Goal: Task Accomplishment & Management: Use online tool/utility

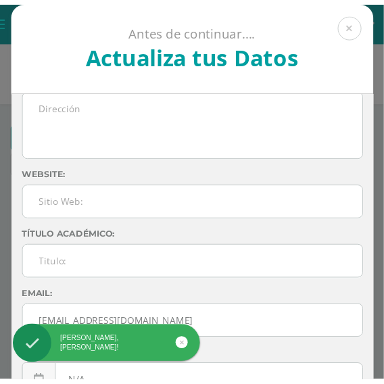
scroll to position [253, 0]
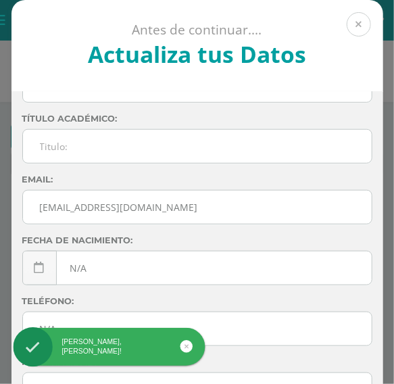
click at [350, 16] on button at bounding box center [359, 24] width 24 height 24
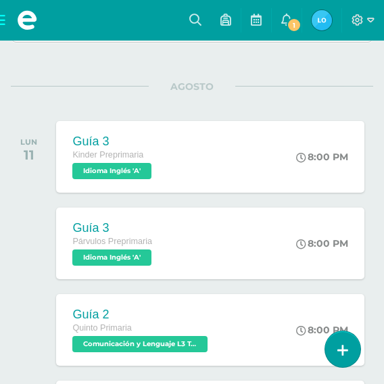
scroll to position [68, 0]
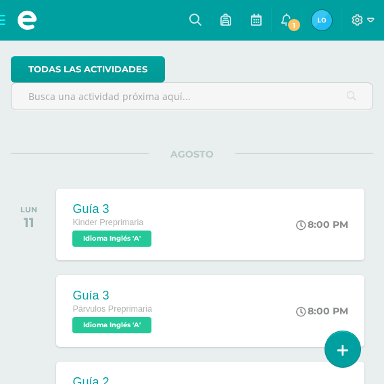
click at [1, 16] on span at bounding box center [27, 20] width 54 height 41
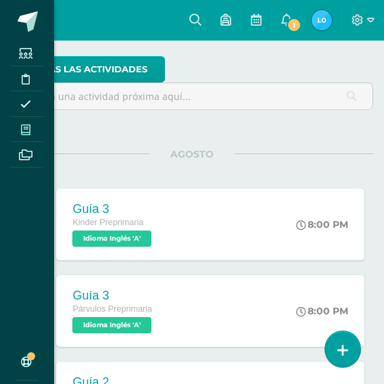
click at [23, 125] on icon at bounding box center [25, 129] width 9 height 11
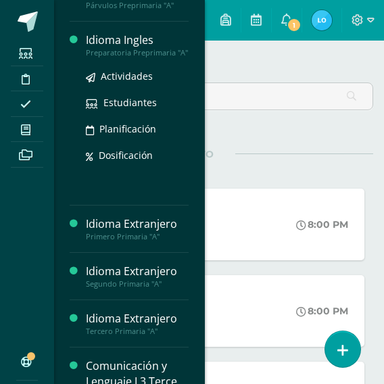
scroll to position [135, 0]
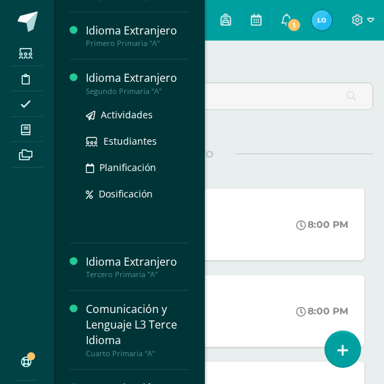
click at [108, 96] on div "Segundo Primaria "A"" at bounding box center [137, 91] width 103 height 9
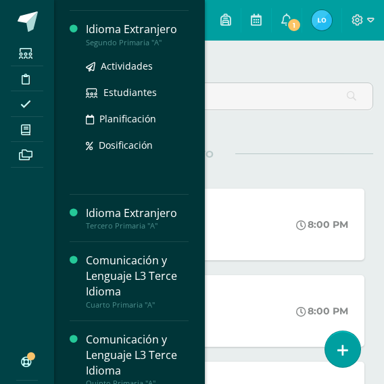
scroll to position [203, 0]
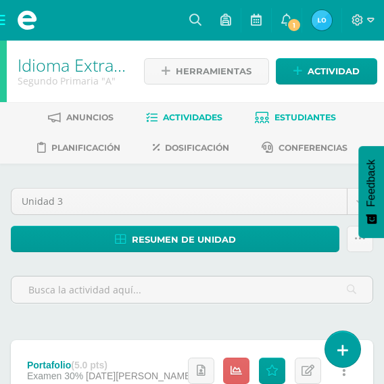
click at [291, 125] on link "Estudiantes" at bounding box center [295, 118] width 81 height 22
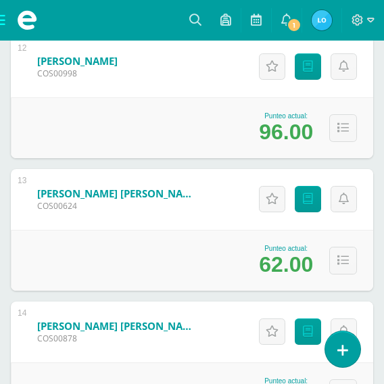
scroll to position [1853, 0]
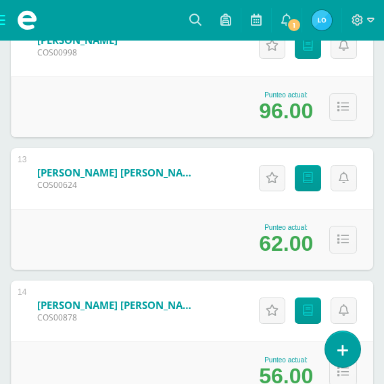
click at [160, 175] on link "Hernández Manuel, Marvin Orlando" at bounding box center [118, 173] width 162 height 14
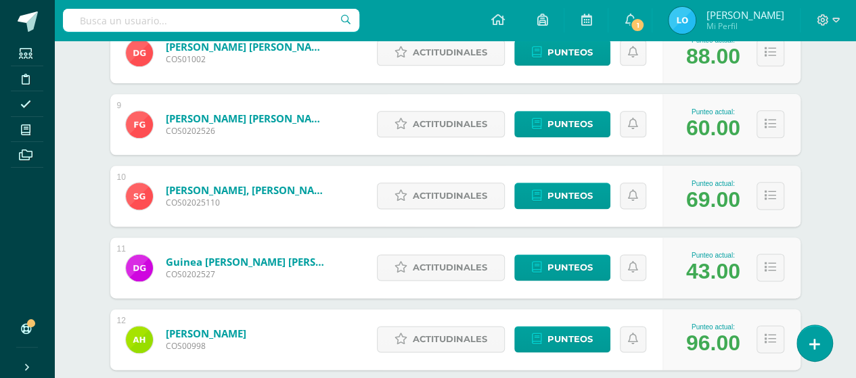
scroll to position [1044, 0]
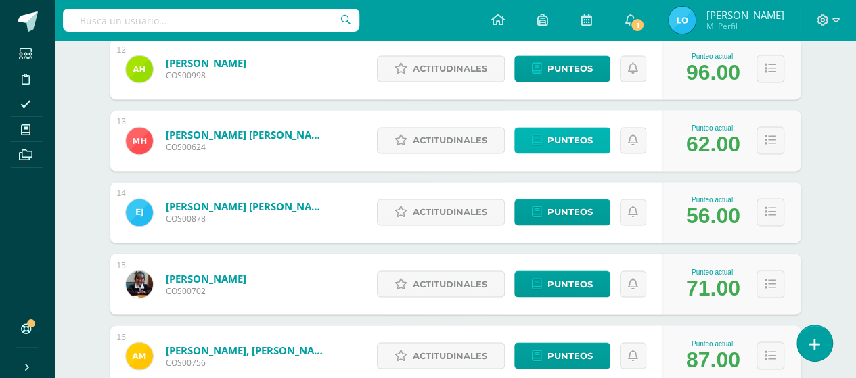
click at [582, 135] on span "Punteos" at bounding box center [569, 140] width 45 height 25
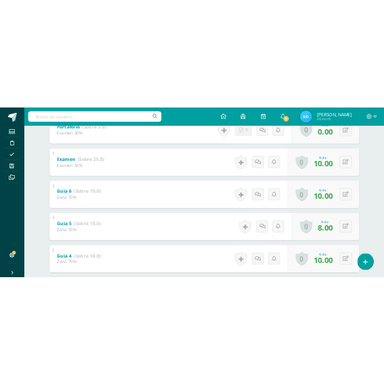
scroll to position [338, 0]
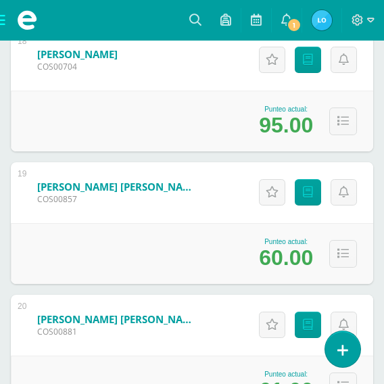
scroll to position [2656, 0]
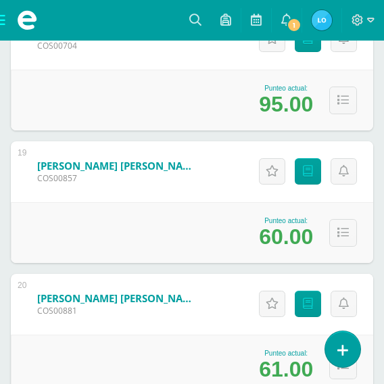
click at [131, 166] on link "Sanchez Barrios, Nidia Valeria" at bounding box center [118, 166] width 162 height 14
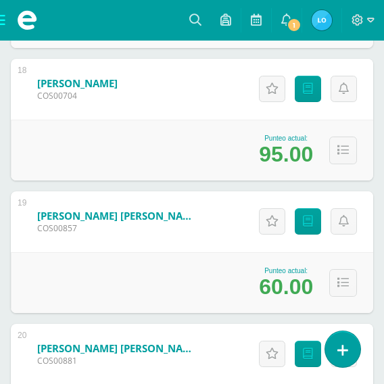
scroll to position [2636, 0]
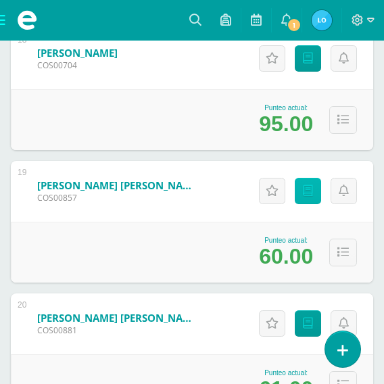
click at [309, 198] on link "Punteos" at bounding box center [308, 191] width 26 height 26
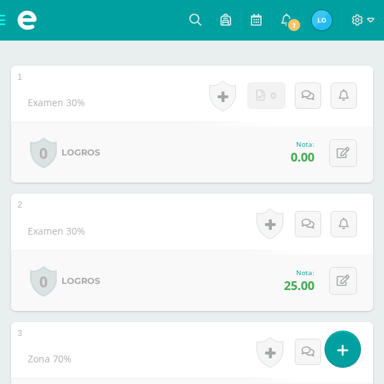
scroll to position [393, 0]
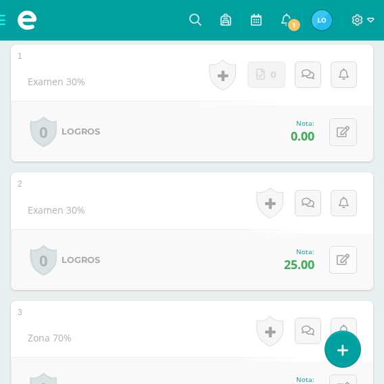
click at [347, 256] on icon at bounding box center [343, 259] width 13 height 11
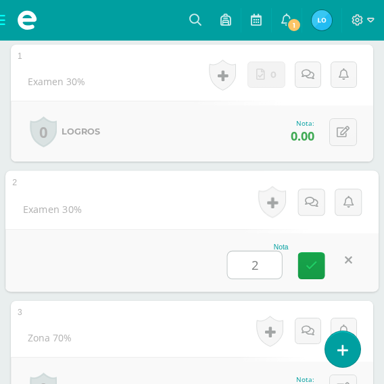
type input "20"
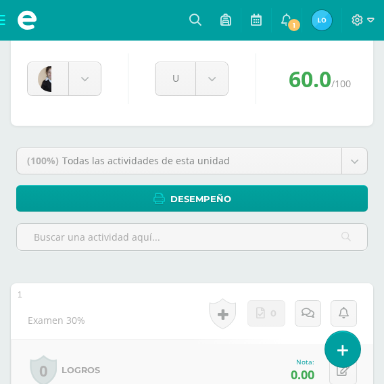
scroll to position [122, 0]
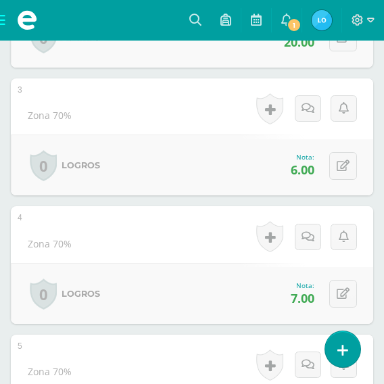
scroll to position [596, 0]
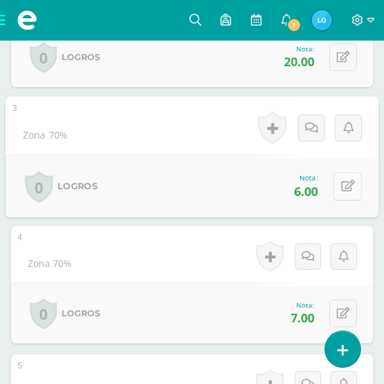
click at [346, 181] on icon at bounding box center [349, 186] width 14 height 11
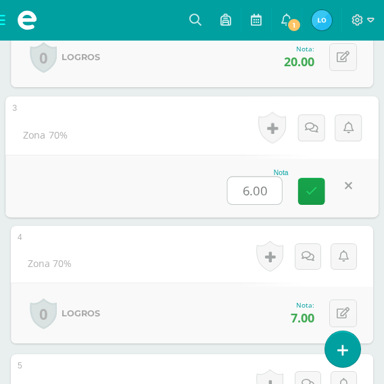
type input "7"
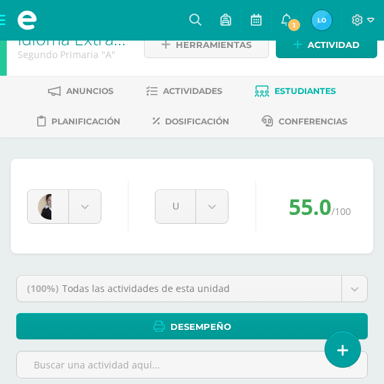
scroll to position [0, 0]
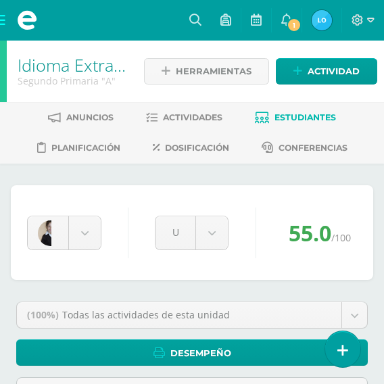
click at [302, 113] on span "Estudiantes" at bounding box center [306, 117] width 62 height 10
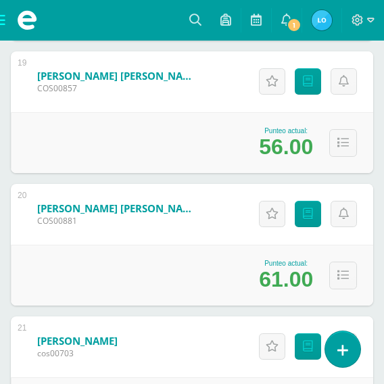
scroll to position [2771, 0]
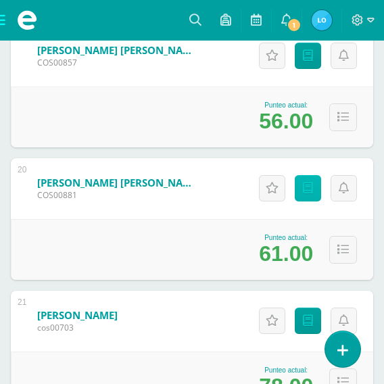
click at [303, 187] on icon at bounding box center [308, 188] width 10 height 11
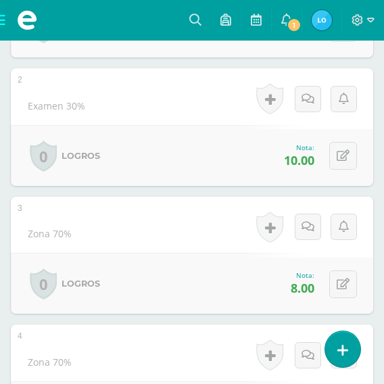
scroll to position [528, 0]
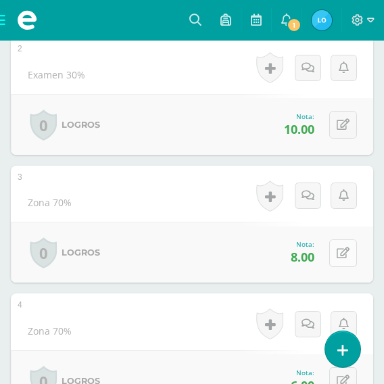
click at [343, 248] on icon at bounding box center [343, 253] width 13 height 11
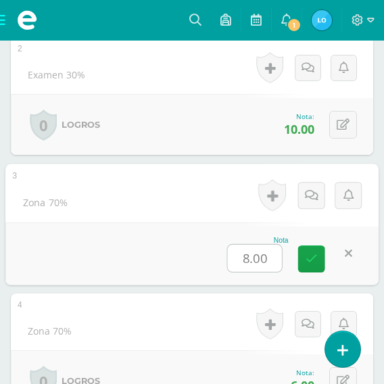
type input "6"
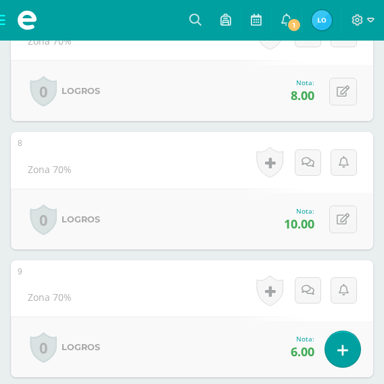
scroll to position [1205, 0]
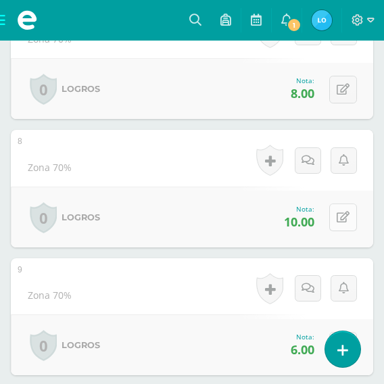
click at [344, 216] on icon at bounding box center [343, 217] width 13 height 11
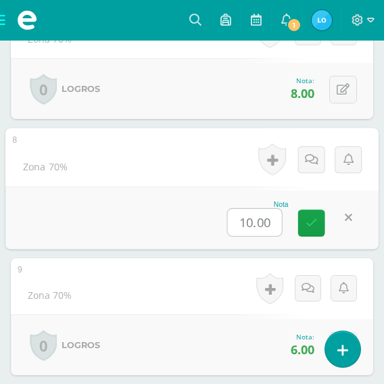
type input "7"
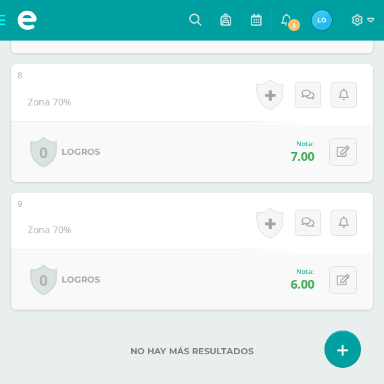
scroll to position [1273, 0]
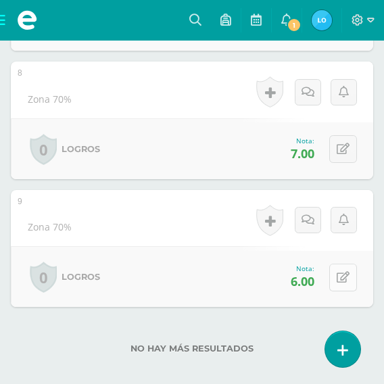
click at [344, 272] on icon at bounding box center [343, 277] width 13 height 11
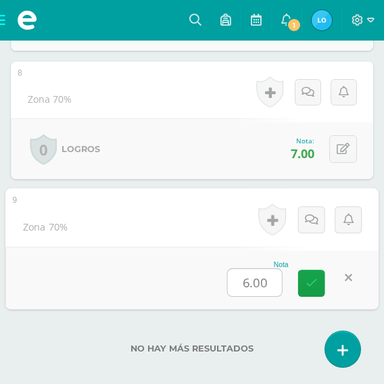
type input "3"
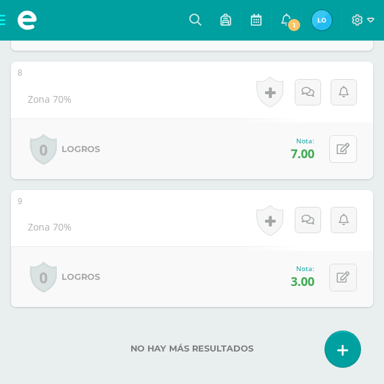
click at [336, 145] on button at bounding box center [343, 149] width 28 height 28
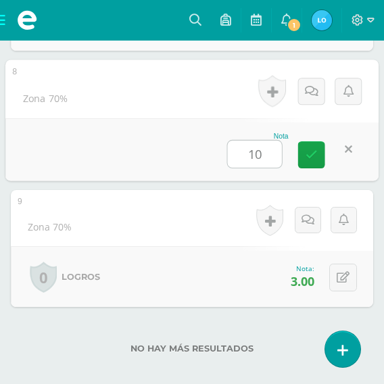
type input "10"
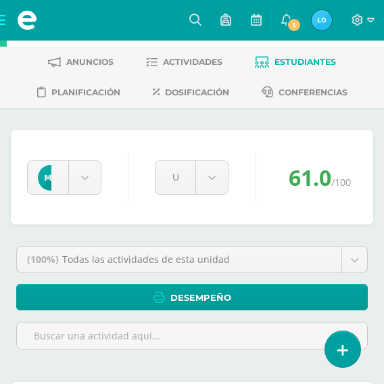
scroll to position [0, 0]
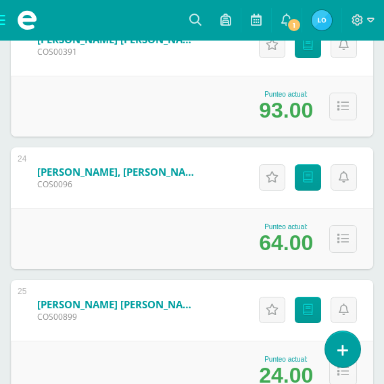
scroll to position [3380, 0]
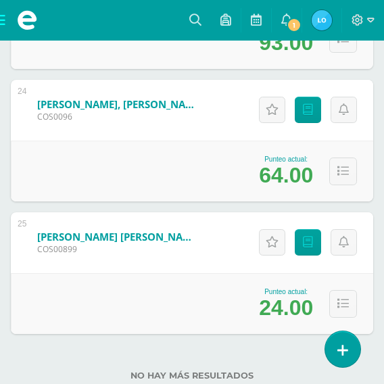
click at [122, 103] on link "Veliz Guelan, Cristian Alejandro" at bounding box center [118, 104] width 162 height 14
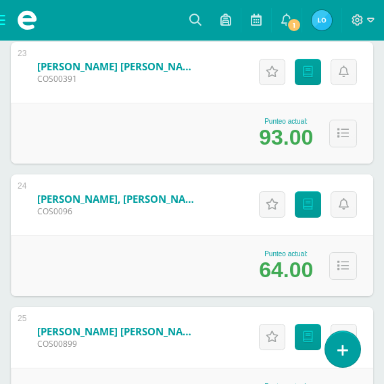
scroll to position [3353, 0]
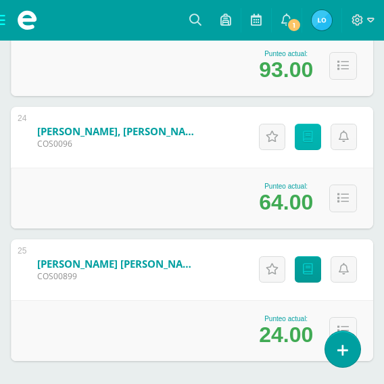
click at [300, 131] on link "Punteos" at bounding box center [308, 137] width 26 height 26
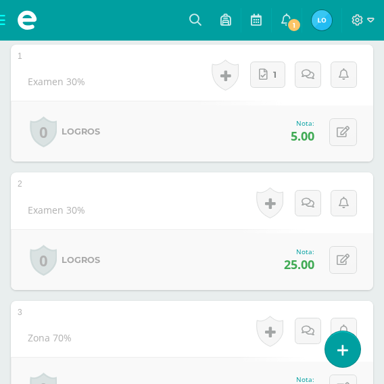
scroll to position [461, 0]
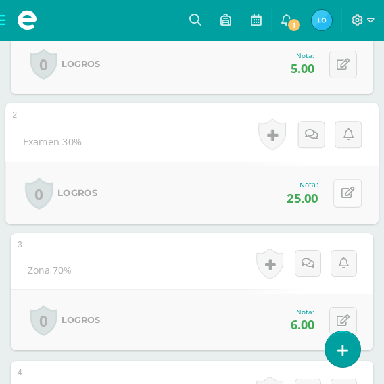
click at [336, 193] on button at bounding box center [347, 193] width 28 height 28
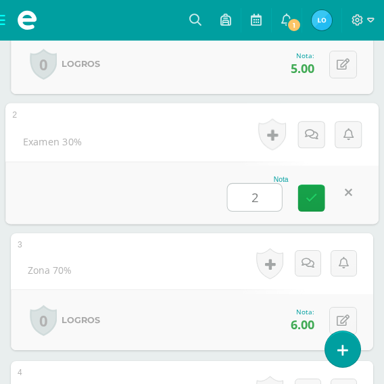
type input "20"
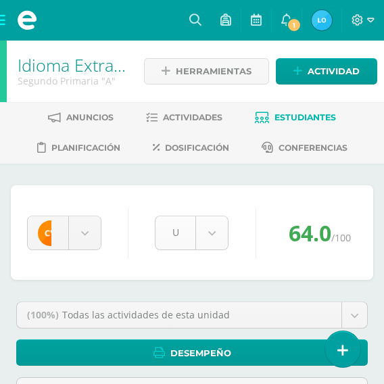
scroll to position [0, 0]
click at [1, 15] on span at bounding box center [27, 20] width 54 height 41
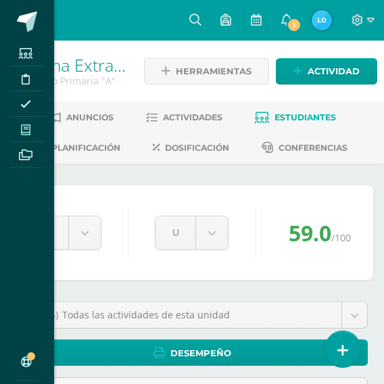
click at [32, 133] on span at bounding box center [26, 129] width 30 height 18
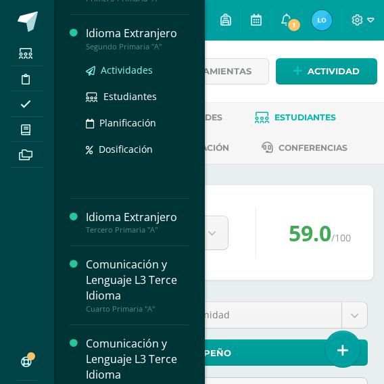
scroll to position [203, 0]
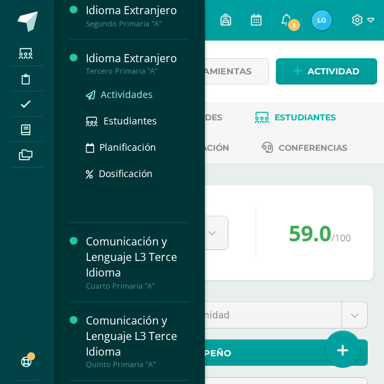
click at [120, 102] on link "Actividades" at bounding box center [137, 95] width 103 height 16
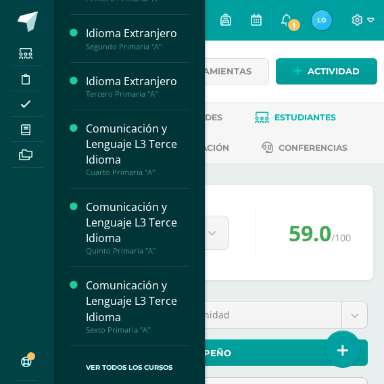
scroll to position [187, 0]
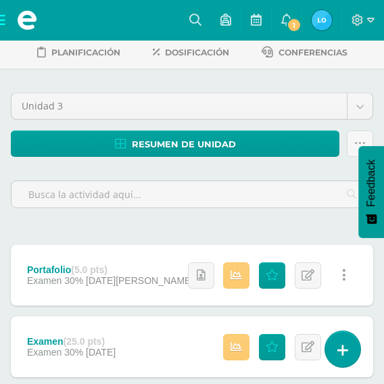
scroll to position [24, 0]
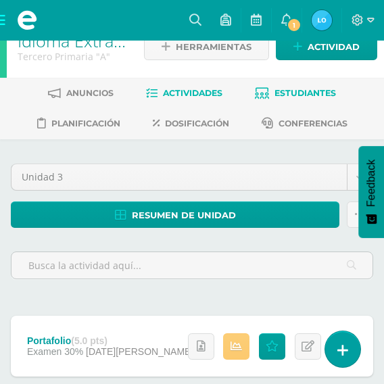
click at [311, 99] on link "Estudiantes" at bounding box center [295, 94] width 81 height 22
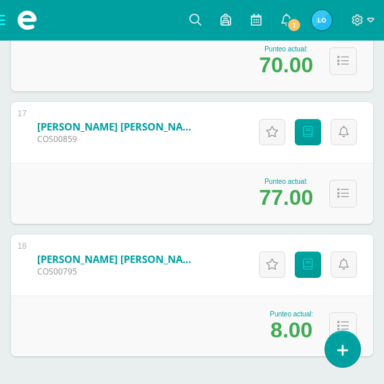
scroll to position [2462, 0]
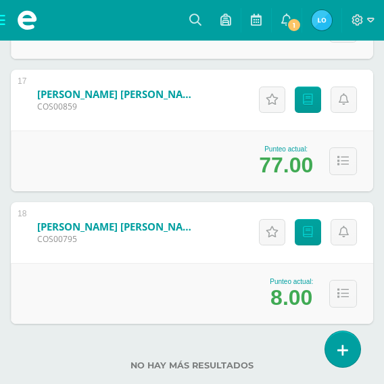
click at [352, 202] on div "Actitudinales Punteos" at bounding box center [306, 232] width 135 height 61
click at [304, 228] on icon at bounding box center [308, 232] width 10 height 11
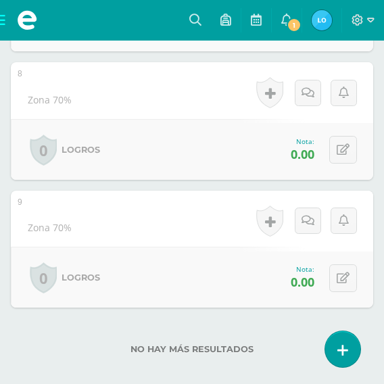
scroll to position [1273, 0]
click at [344, 272] on icon at bounding box center [343, 277] width 13 height 11
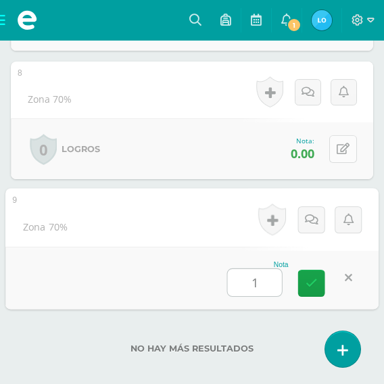
type input "1"
click at [337, 148] on button at bounding box center [343, 149] width 28 height 28
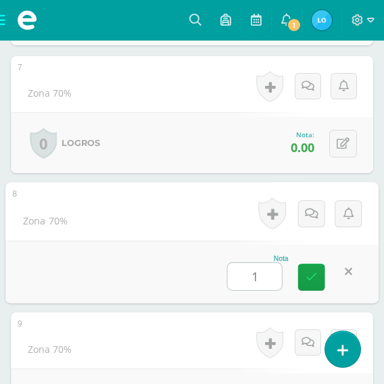
scroll to position [1138, 0]
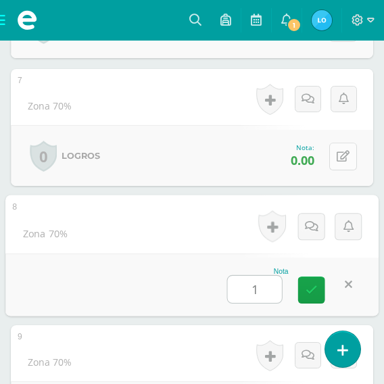
type input "1"
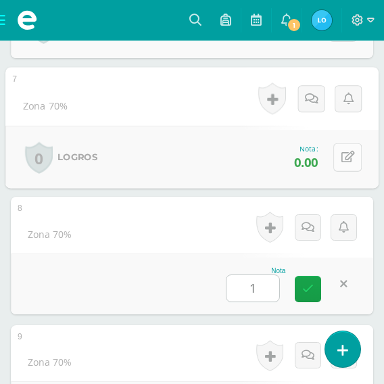
click at [333, 149] on button at bounding box center [347, 157] width 28 height 28
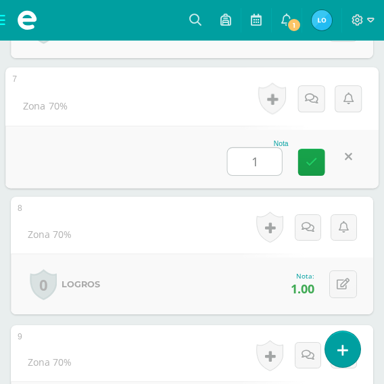
scroll to position [1003, 0]
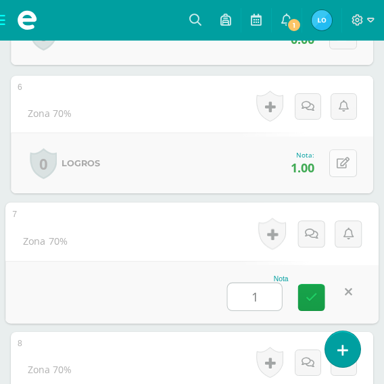
type input "1"
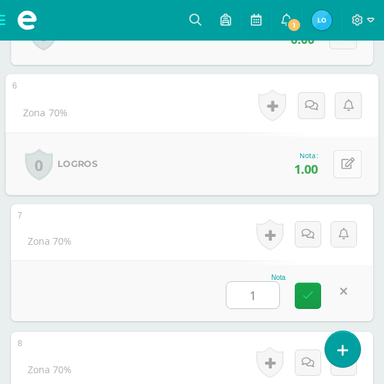
click at [345, 158] on icon at bounding box center [349, 163] width 14 height 11
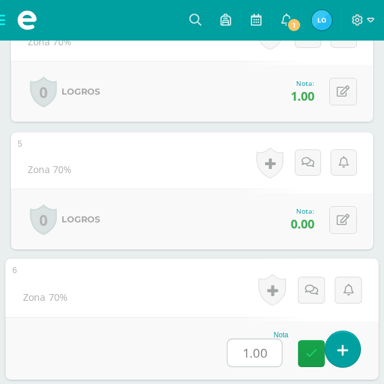
scroll to position [800, 0]
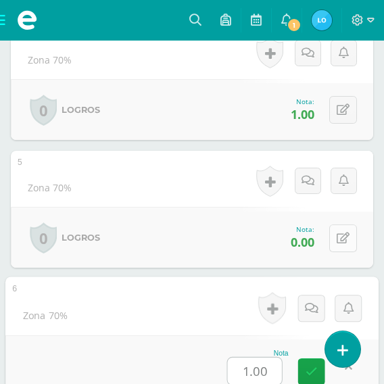
click at [352, 234] on button at bounding box center [343, 239] width 28 height 28
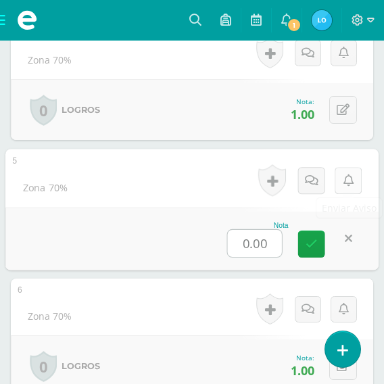
click at [356, 186] on link at bounding box center [348, 179] width 27 height 27
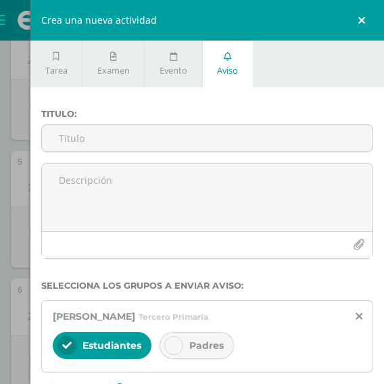
click at [359, 28] on link at bounding box center [364, 20] width 41 height 41
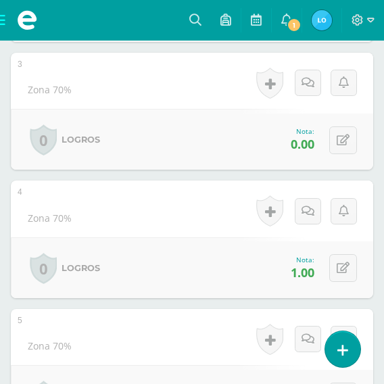
scroll to position [597, 0]
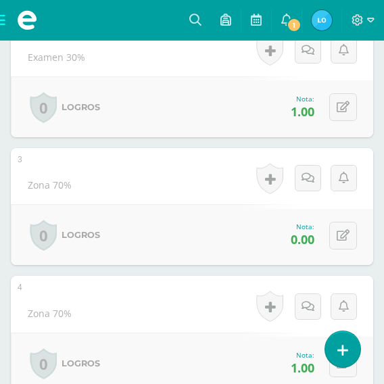
scroll to position [567, 0]
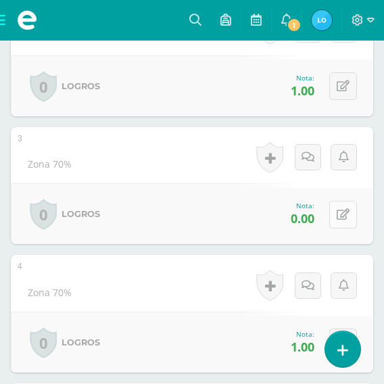
click at [334, 206] on button at bounding box center [343, 215] width 28 height 28
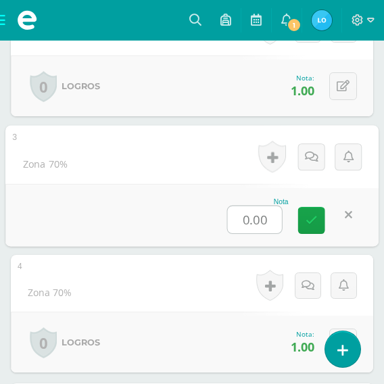
type input "1"
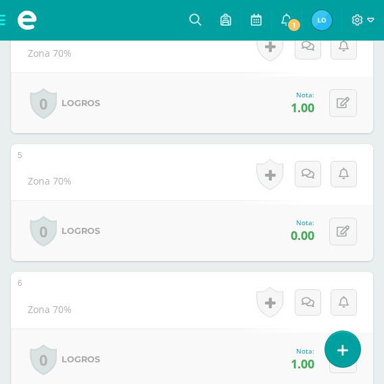
scroll to position [837, 0]
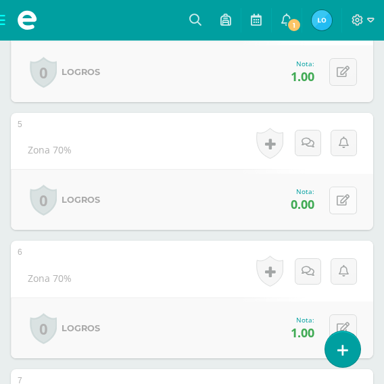
click at [338, 201] on button at bounding box center [343, 201] width 28 height 28
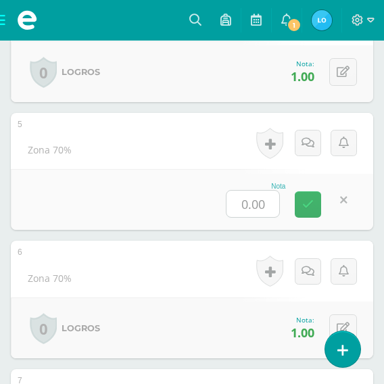
type input "1"
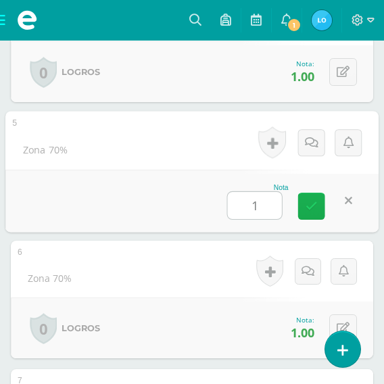
click at [313, 200] on icon at bounding box center [312, 205] width 12 height 11
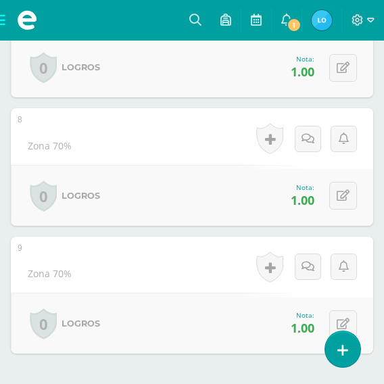
scroll to position [1273, 0]
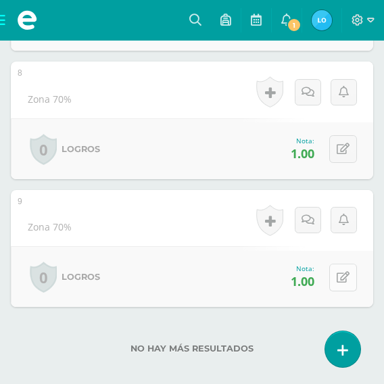
click at [335, 264] on button at bounding box center [343, 278] width 28 height 28
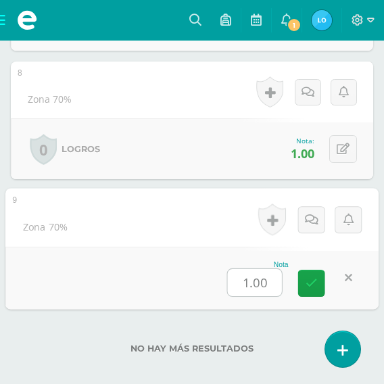
type input "2"
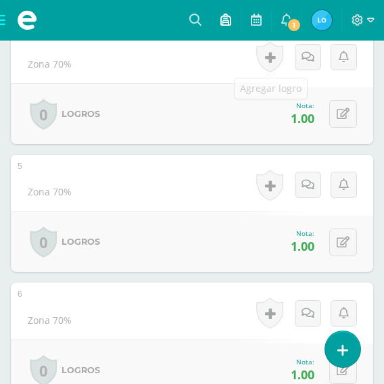
scroll to position [529, 0]
